Goal: Task Accomplishment & Management: Complete application form

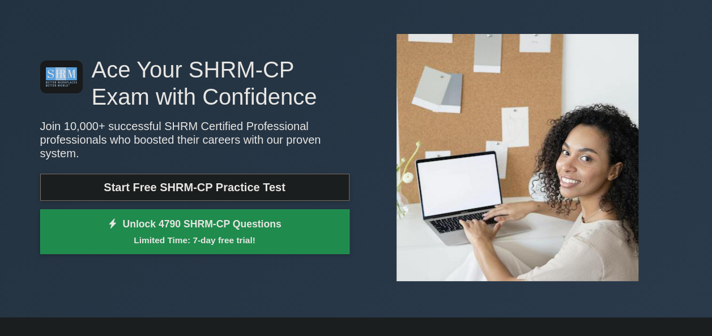
scroll to position [57, 0]
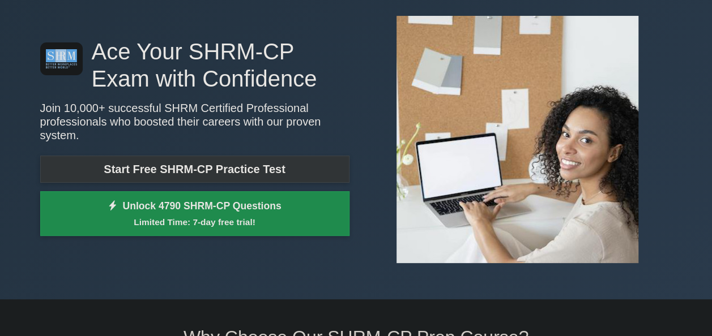
click at [293, 160] on link "Start Free SHRM-CP Practice Test" at bounding box center [194, 169] width 309 height 27
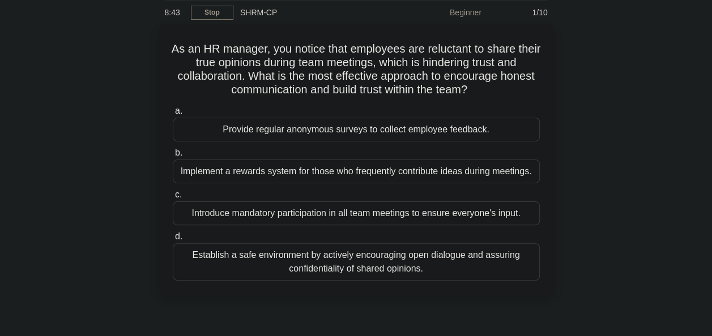
scroll to position [48, 0]
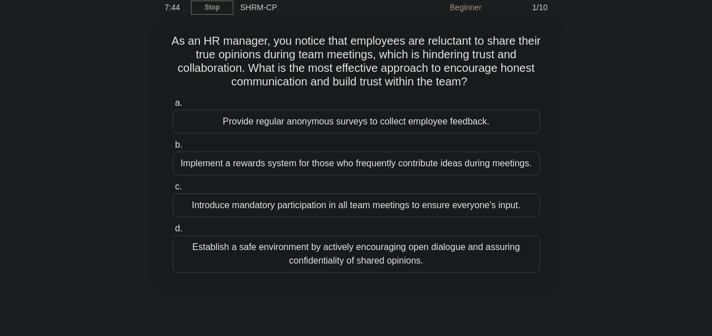
click at [287, 124] on div "Provide regular anonymous surveys to collect employee feedback." at bounding box center [356, 122] width 367 height 24
click at [173, 107] on input "a. Provide regular anonymous surveys to collect employee feedback." at bounding box center [173, 103] width 0 height 7
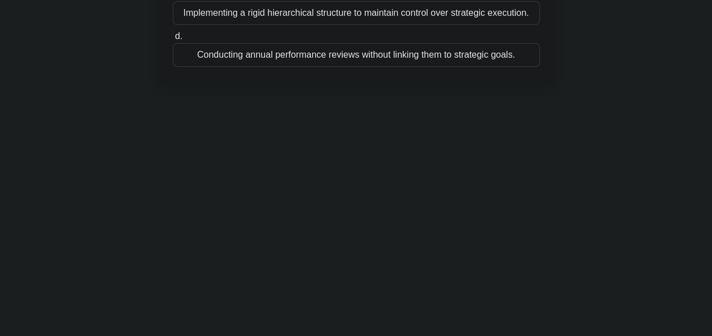
scroll to position [0, 0]
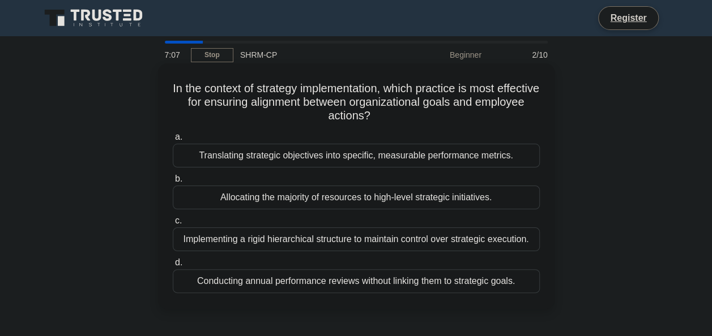
click at [465, 156] on div "Translating strategic objectives into specific, measurable performance metrics." at bounding box center [356, 156] width 367 height 24
click at [173, 141] on input "a. Translating strategic objectives into specific, measurable performance metri…" at bounding box center [173, 137] width 0 height 7
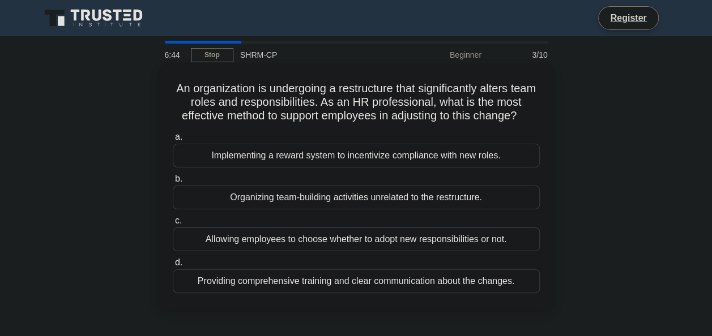
click at [433, 199] on div "Organizing team-building activities unrelated to the restructure." at bounding box center [356, 198] width 367 height 24
click at [173, 183] on input "b. Organizing team-building activities unrelated to the restructure." at bounding box center [173, 179] width 0 height 7
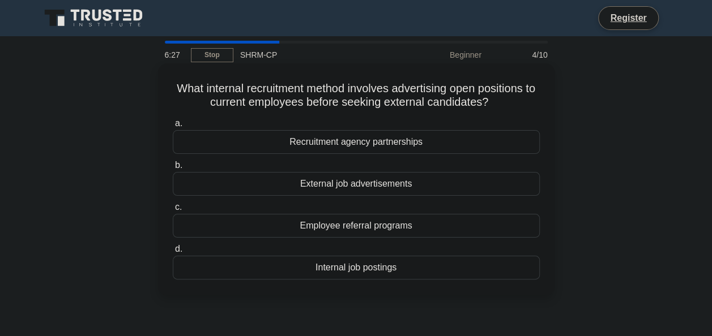
click at [344, 267] on div "Internal job postings" at bounding box center [356, 268] width 367 height 24
click at [173, 253] on input "d. Internal job postings" at bounding box center [173, 249] width 0 height 7
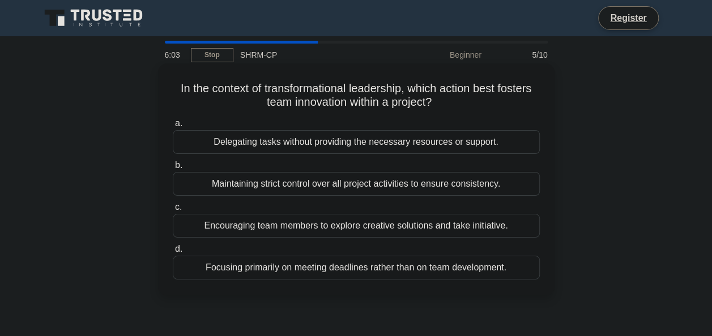
click at [408, 225] on div "Encouraging team members to explore creative solutions and take initiative." at bounding box center [356, 226] width 367 height 24
click at [173, 211] on input "c. Encouraging team members to explore creative solutions and take initiative." at bounding box center [173, 207] width 0 height 7
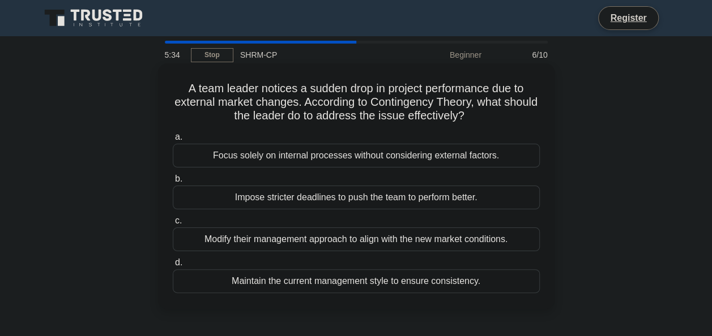
click at [486, 243] on div "Modify their management approach to align with the new market conditions." at bounding box center [356, 240] width 367 height 24
click at [173, 225] on input "c. Modify their management approach to align with the new market conditions." at bounding box center [173, 220] width 0 height 7
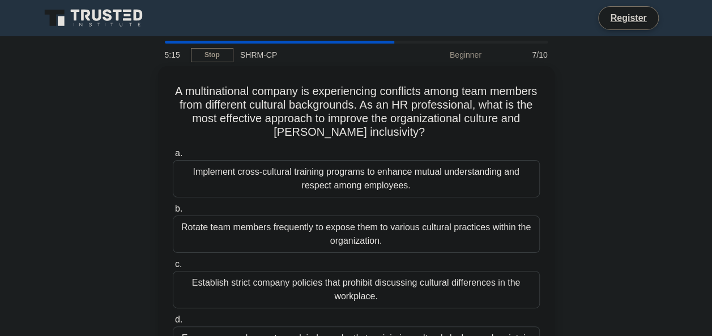
scroll to position [57, 0]
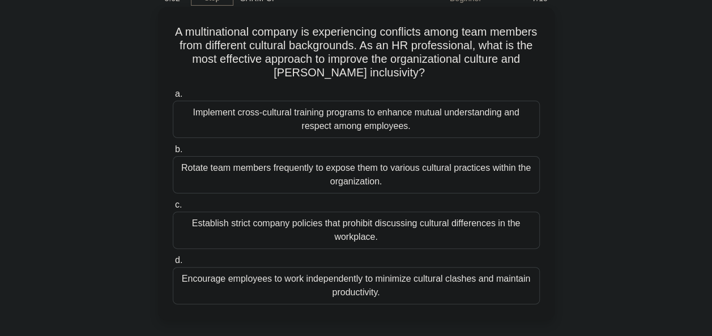
click at [349, 232] on div "Establish strict company policies that prohibit discussing cultural differences…" at bounding box center [356, 230] width 367 height 37
click at [173, 209] on input "c. Establish strict company policies that prohibit discussing cultural differen…" at bounding box center [173, 205] width 0 height 7
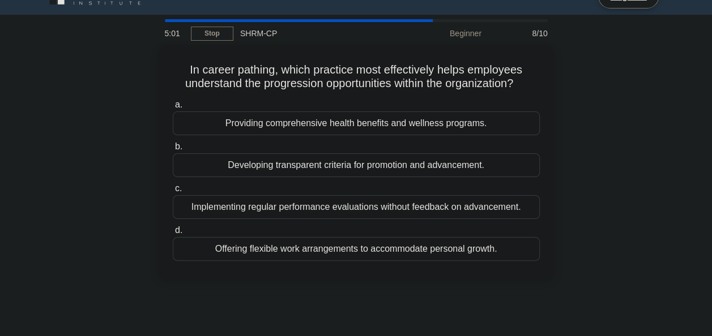
scroll to position [0, 0]
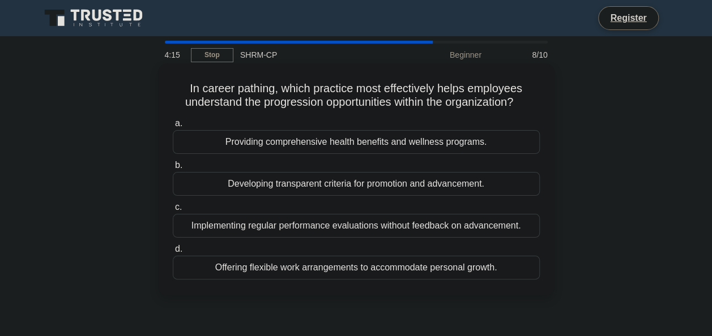
click at [392, 145] on div "Providing comprehensive health benefits and wellness programs." at bounding box center [356, 142] width 367 height 24
click at [173, 127] on input "a. Providing comprehensive health benefits and wellness programs." at bounding box center [173, 123] width 0 height 7
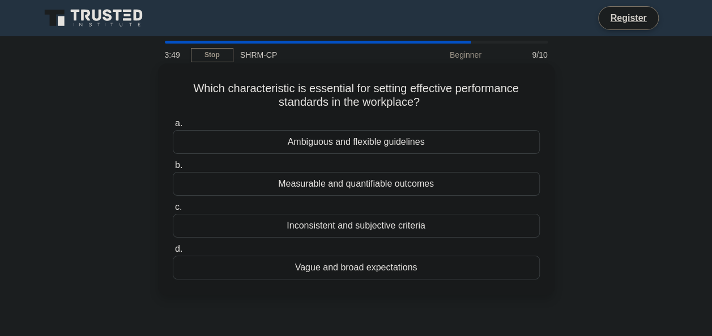
click at [378, 142] on div "Ambiguous and flexible guidelines" at bounding box center [356, 142] width 367 height 24
click at [173, 127] on input "a. Ambiguous and flexible guidelines" at bounding box center [173, 123] width 0 height 7
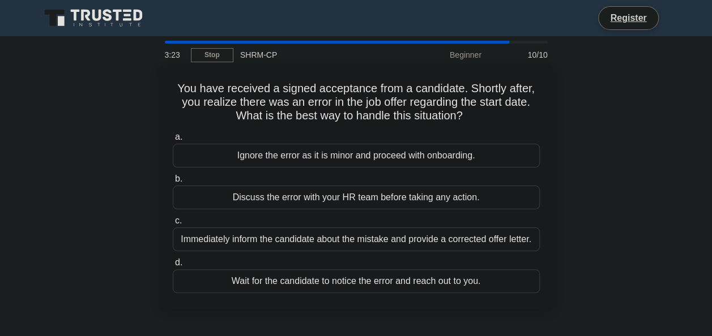
click at [354, 241] on div "Immediately inform the candidate about the mistake and provide a corrected offe…" at bounding box center [356, 240] width 367 height 24
click at [173, 225] on input "c. Immediately inform the candidate about the mistake and provide a corrected o…" at bounding box center [173, 220] width 0 height 7
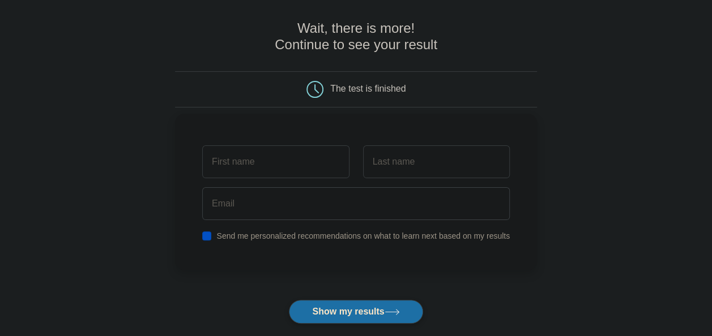
scroll to position [57, 0]
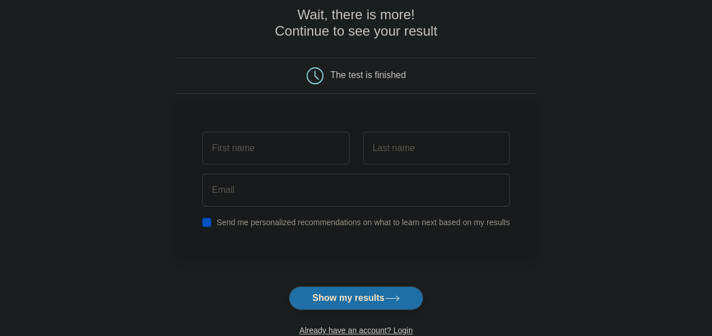
click at [299, 152] on input "text" at bounding box center [275, 148] width 147 height 33
type input "b"
type input "Rabia"
type input "Umer"
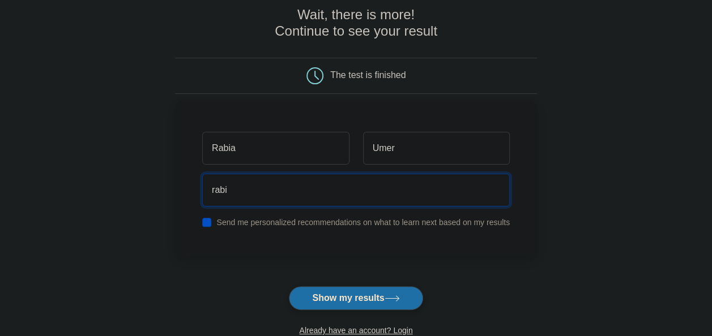
type input "rabi.farooq02@gmail.com"
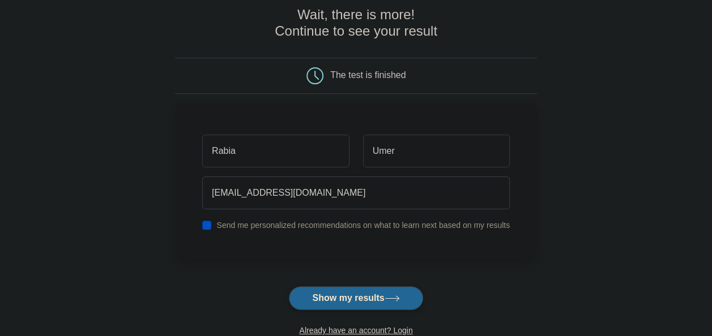
click at [367, 298] on button "Show my results" at bounding box center [356, 299] width 134 height 24
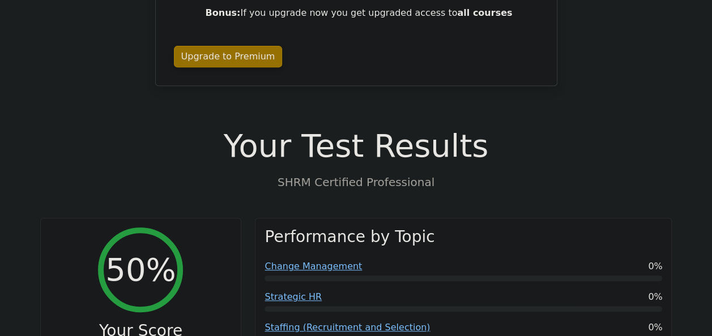
scroll to position [227, 0]
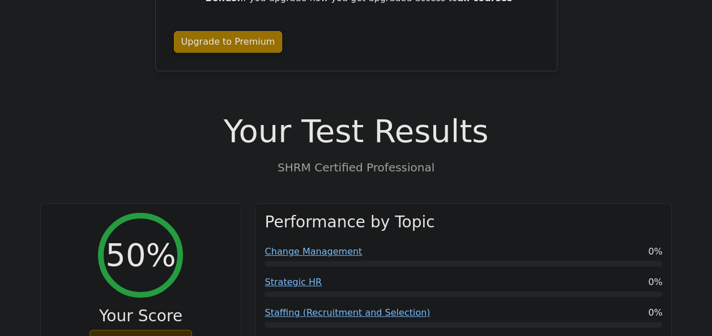
click at [373, 112] on h1 "Your Test Results" at bounding box center [356, 131] width 632 height 38
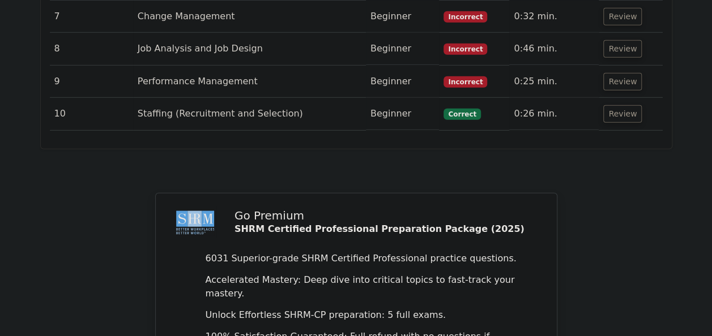
scroll to position [1812, 0]
